Goal: Task Accomplishment & Management: Use online tool/utility

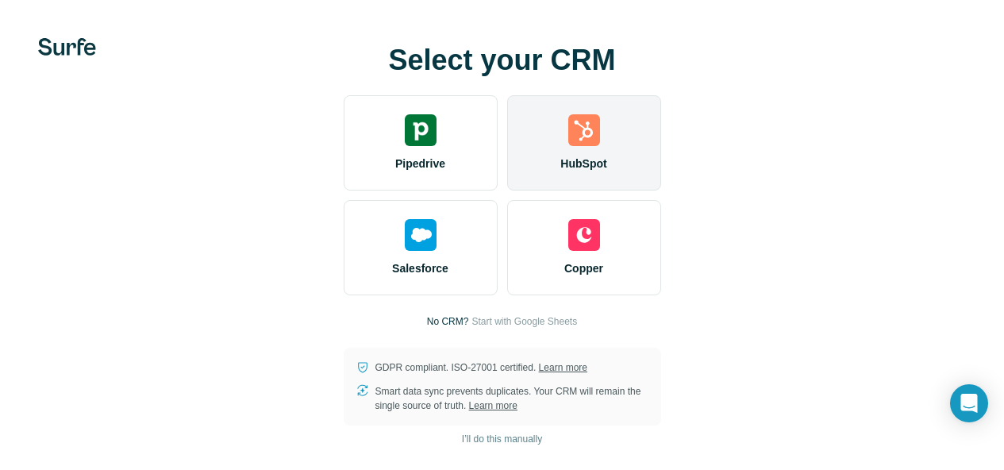
click at [568, 146] on img at bounding box center [584, 130] width 32 height 32
click at [507, 172] on div "HubSpot" at bounding box center [584, 142] width 154 height 95
click at [507, 165] on div "HubSpot" at bounding box center [584, 142] width 154 height 95
